Goal: Information Seeking & Learning: Learn about a topic

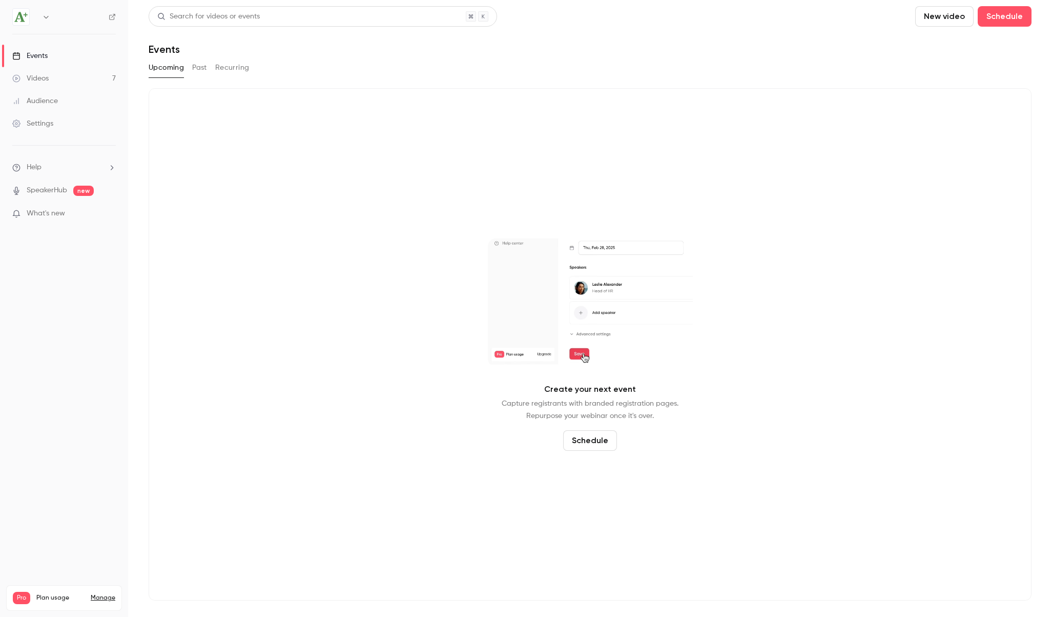
click at [199, 68] on button "Past" at bounding box center [199, 67] width 15 height 16
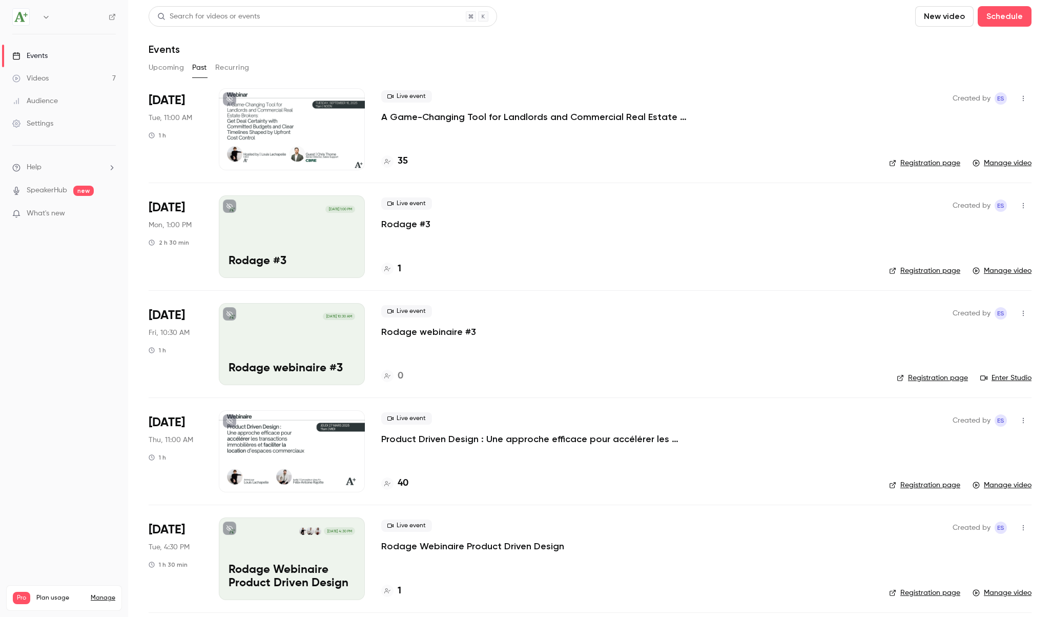
click at [165, 69] on button "Upcoming" at bounding box center [166, 67] width 35 height 16
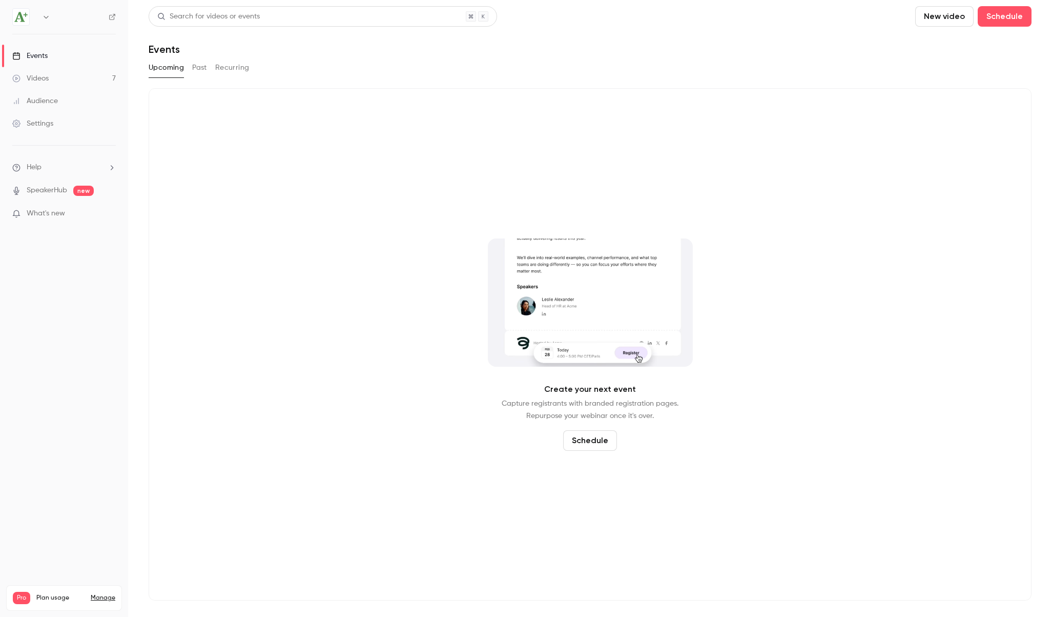
click at [196, 67] on button "Past" at bounding box center [199, 67] width 15 height 16
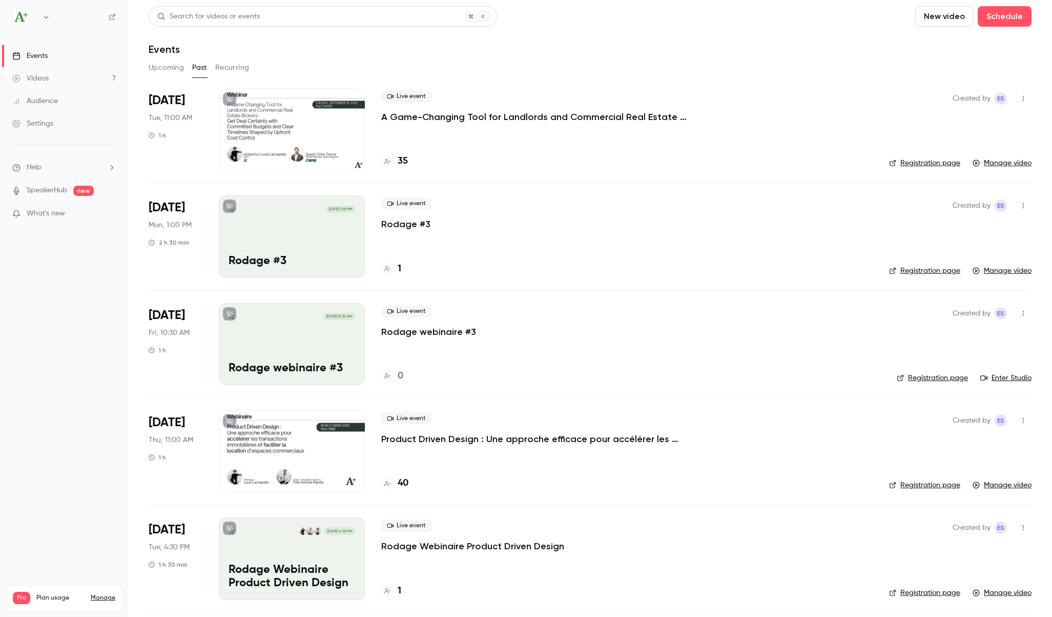
click at [508, 115] on p "A Game-Changing Tool for Landlords and Commercial Real Estate Brokers: Get Deal…" at bounding box center [535, 117] width 308 height 12
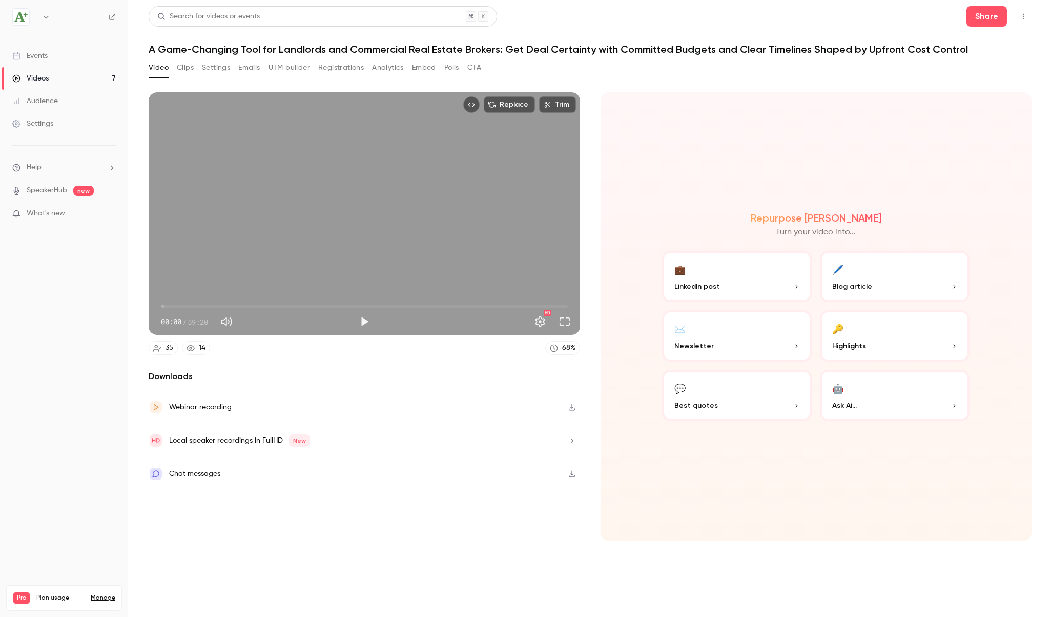
click at [950, 277] on button "🖊️ Blog article" at bounding box center [895, 276] width 150 height 51
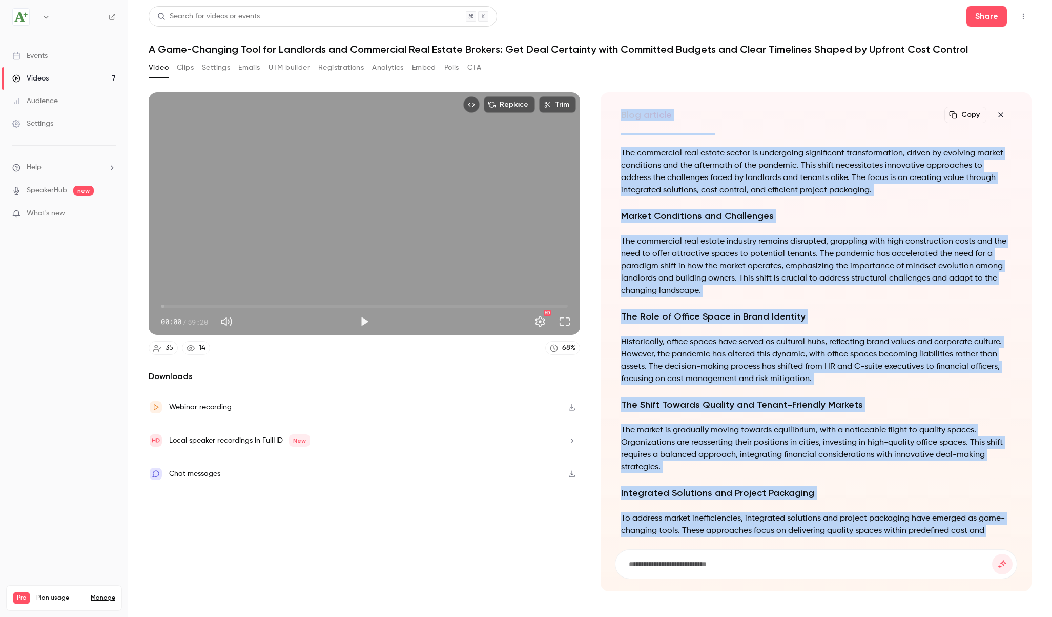
scroll to position [-302, 0]
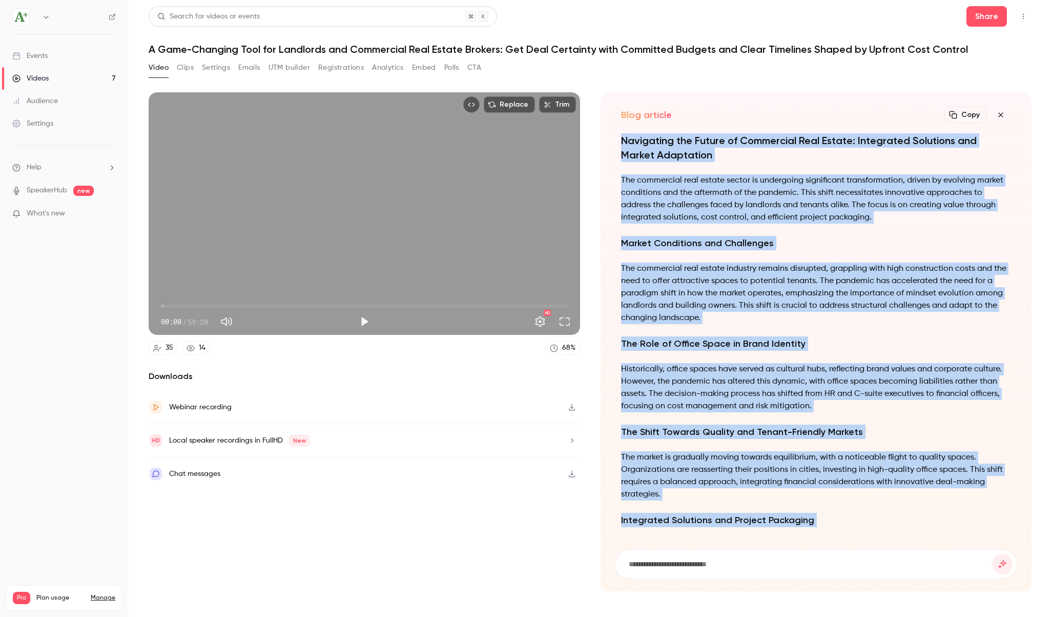
drag, startPoint x: 777, startPoint y: 524, endPoint x: 623, endPoint y: 141, distance: 412.0
click at [623, 141] on div "Navigating the Future of Commercial Real Estate: Integrated Solutions and Marke…" at bounding box center [816, 485] width 391 height 705
copy div "Navigating the Future of Commercial Real Estate: Integrated Solutions and Marke…"
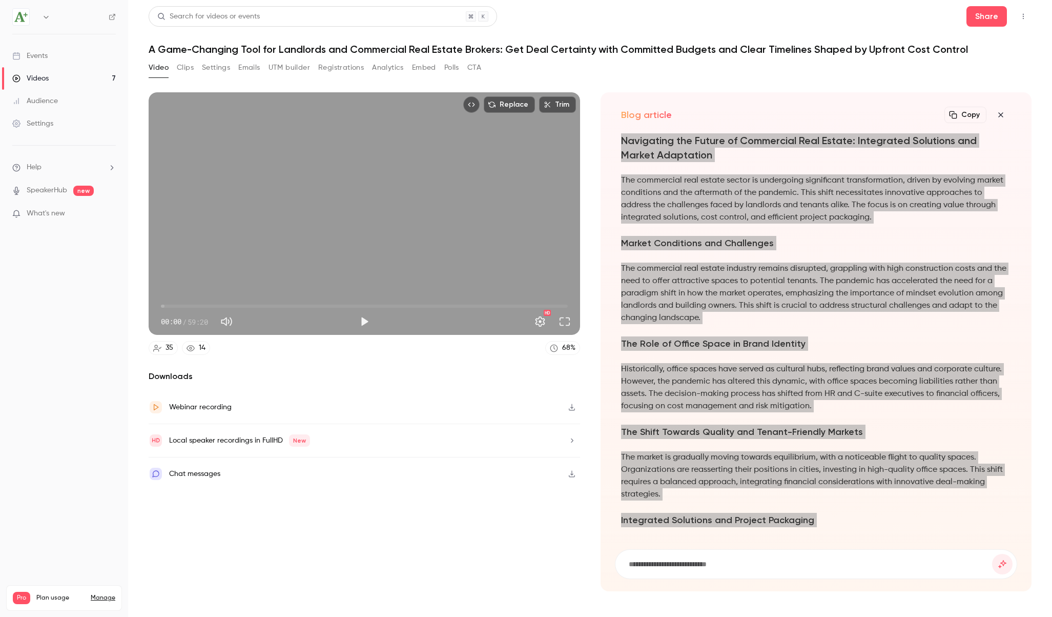
click at [780, 286] on p "The commercial real estate industry remains disrupted, grappling with high cons…" at bounding box center [816, 293] width 391 height 62
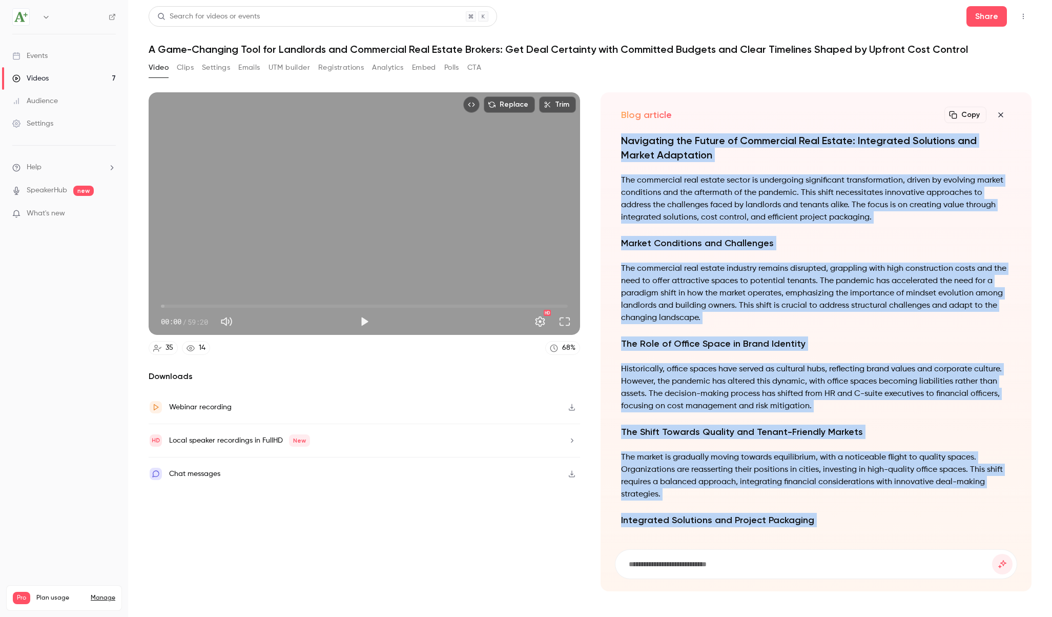
click at [871, 356] on div "Navigating the Future of Commercial Real Estate: Integrated Solutions and Marke…" at bounding box center [816, 485] width 391 height 705
drag, startPoint x: 770, startPoint y: 517, endPoint x: 621, endPoint y: 144, distance: 402.2
click at [621, 144] on div "Navigating the Future of Commercial Real Estate: Integrated Solutions and Marke…" at bounding box center [816, 485] width 391 height 705
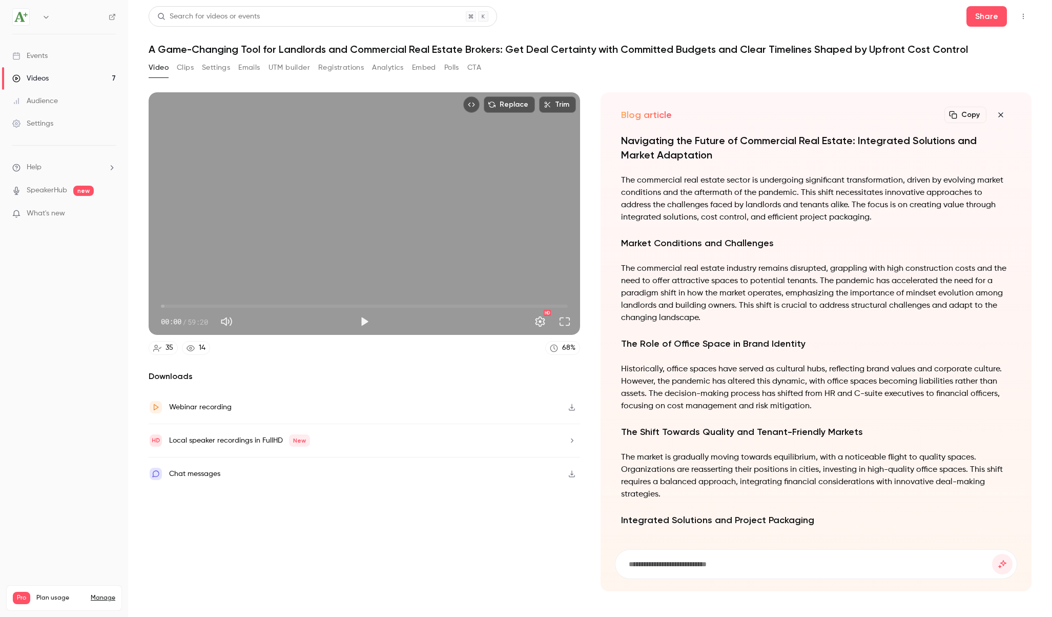
click at [290, 48] on h1 "A Game-Changing Tool for Landlords and Commercial Real Estate Brokers: Get Deal…" at bounding box center [590, 49] width 883 height 12
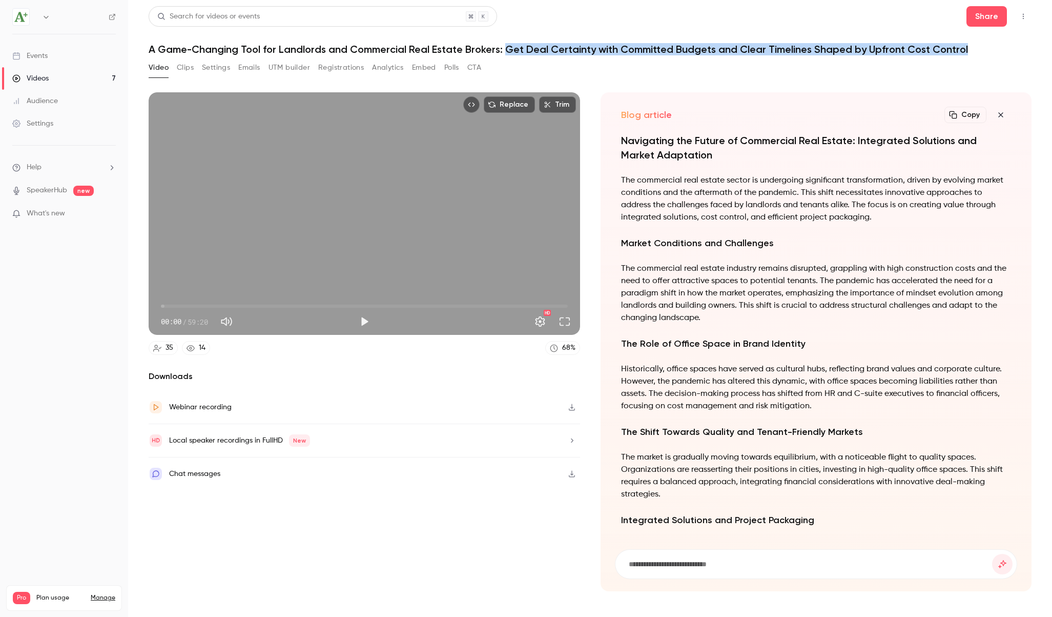
drag, startPoint x: 505, startPoint y: 49, endPoint x: 1024, endPoint y: 55, distance: 518.3
click at [1024, 55] on h1 "A Game-Changing Tool for Landlords and Commercial Real Estate Brokers: Get Deal…" at bounding box center [590, 49] width 883 height 12
copy h1 "Get Deal Certainty with Committed Budgets and Clear Timelines Shaped by Upfront…"
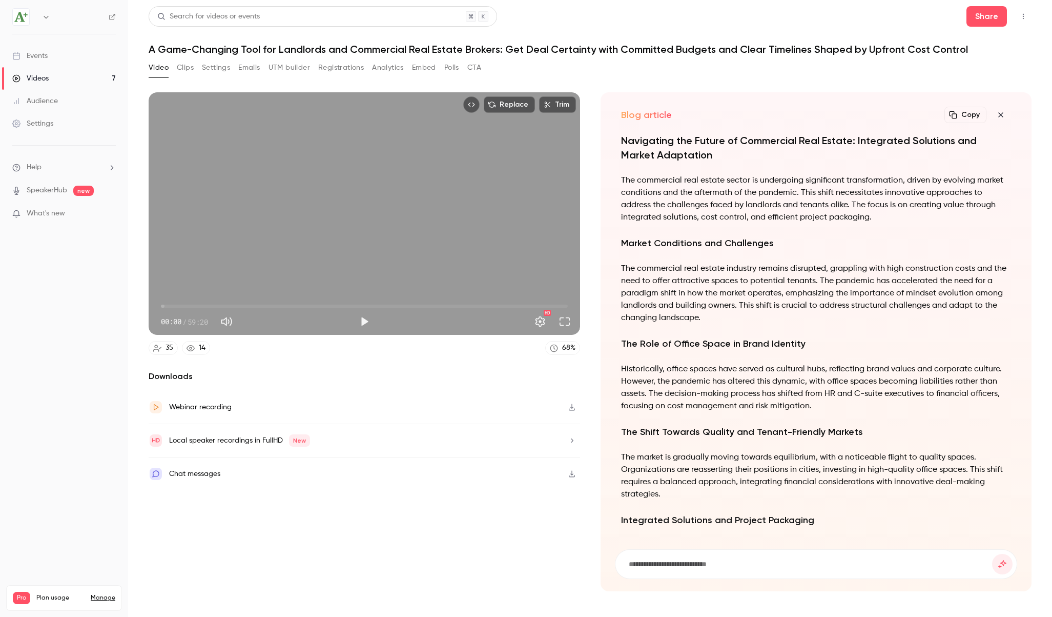
click at [632, 38] on header "Search for videos or events Share A Game-Changing Tool for Landlords and Commer…" at bounding box center [590, 30] width 883 height 49
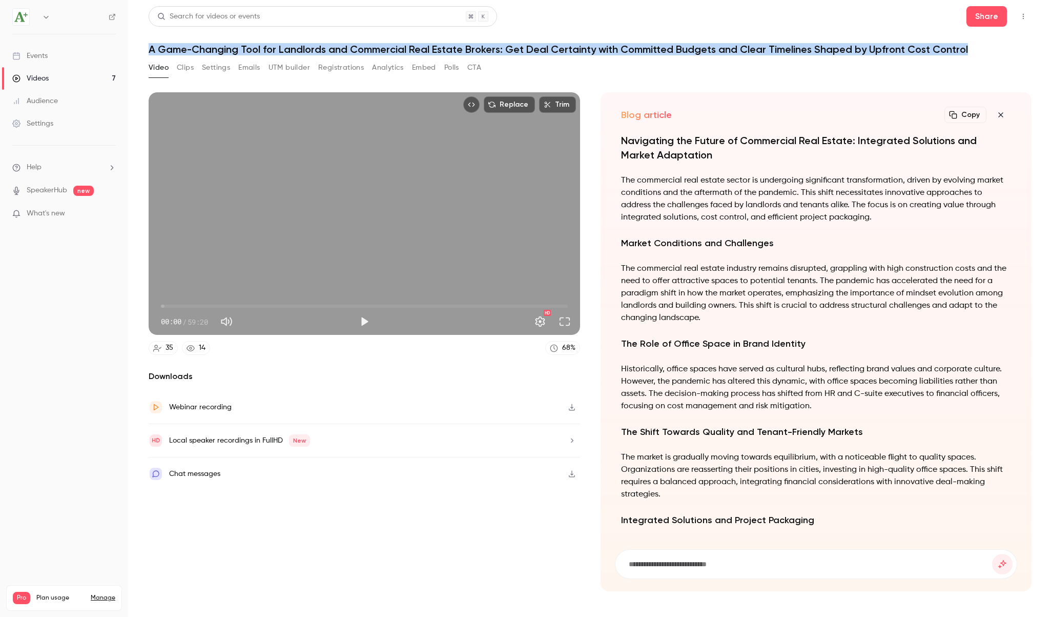
drag, startPoint x: 966, startPoint y: 48, endPoint x: 146, endPoint y: 52, distance: 820.2
click at [146, 52] on main "Search for videos or events Share A Game-Changing Tool for Landlords and Commer…" at bounding box center [590, 308] width 924 height 617
copy h1 "A Game-Changing Tool for Landlords and Commercial Real Estate Brokers: Get Deal…"
